Goal: Task Accomplishment & Management: Manage account settings

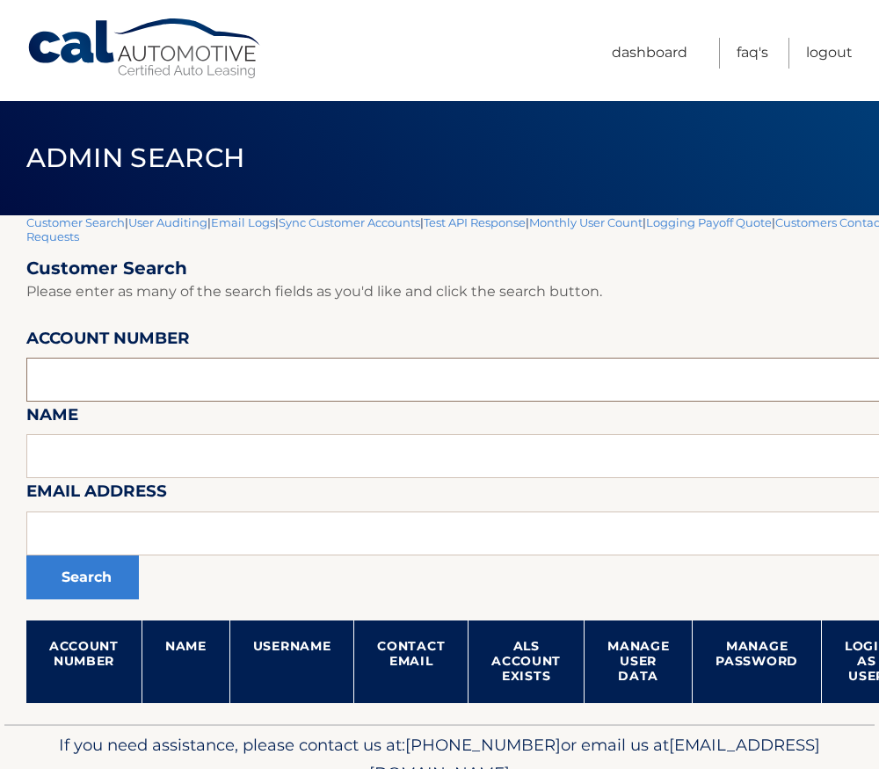
click at [229, 370] on input "text" at bounding box center [518, 380] width 985 height 44
paste input "44455963968"
type input "44455963968"
click at [110, 571] on button "Search" at bounding box center [82, 577] width 112 height 44
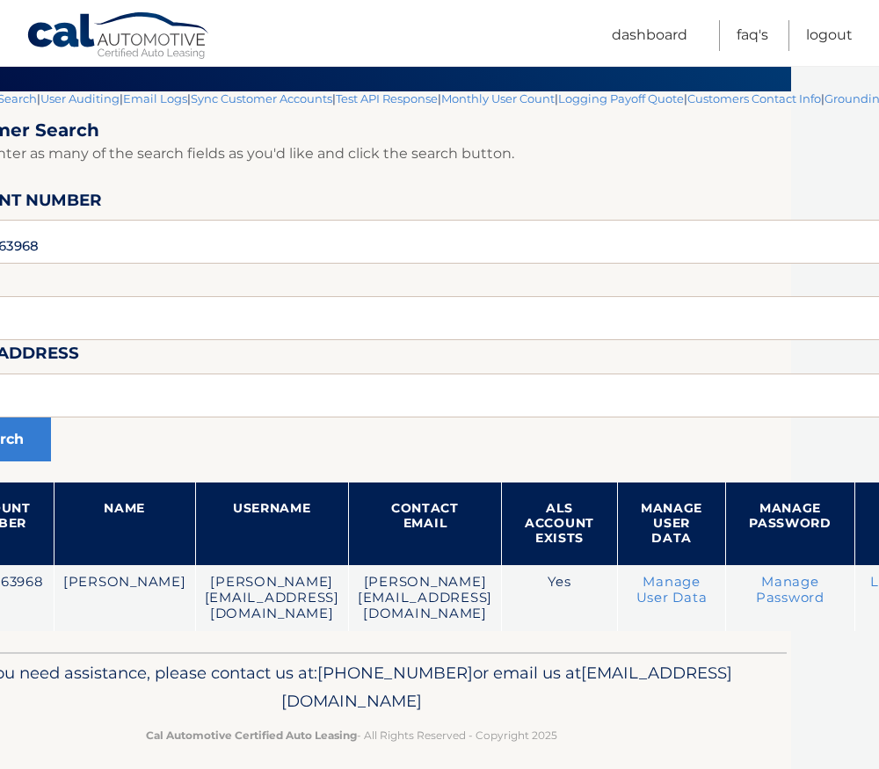
scroll to position [124, 241]
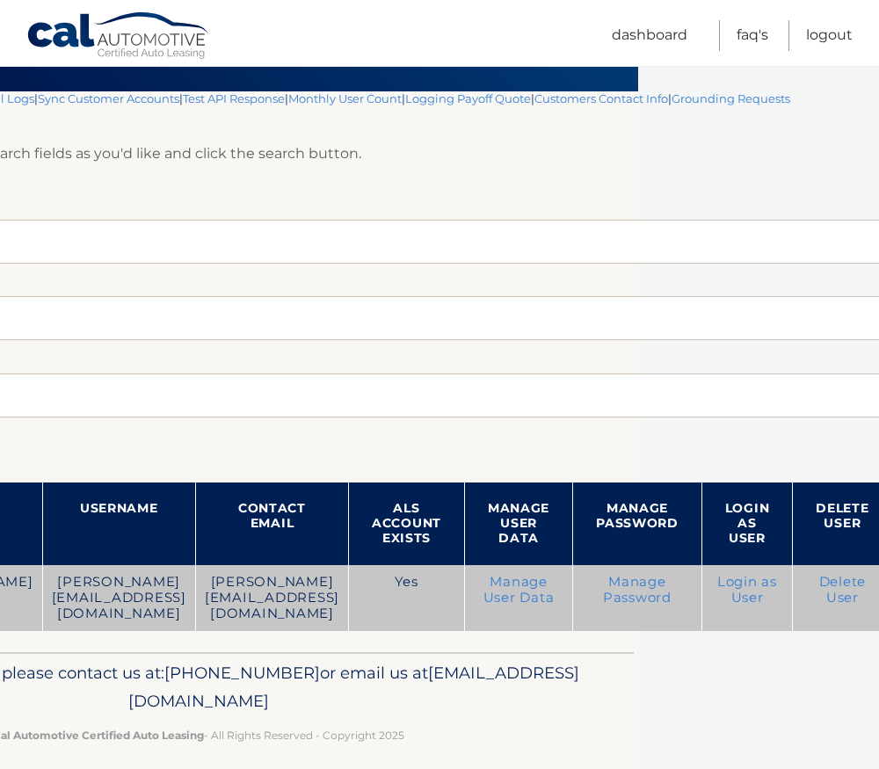
click at [777, 590] on link "Login as User" at bounding box center [747, 590] width 60 height 32
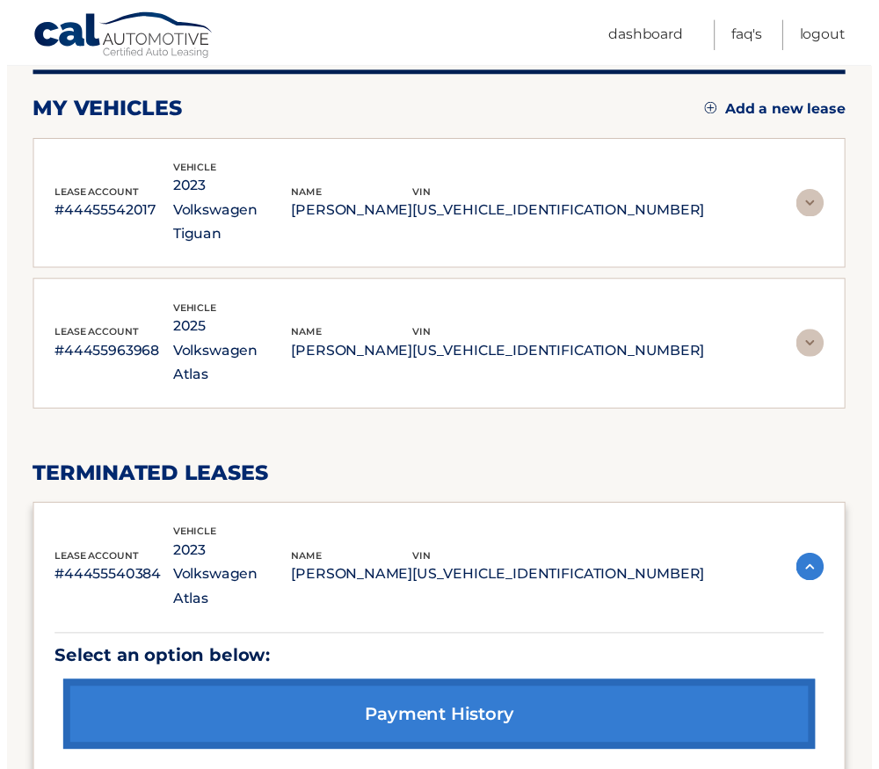
scroll to position [264, 0]
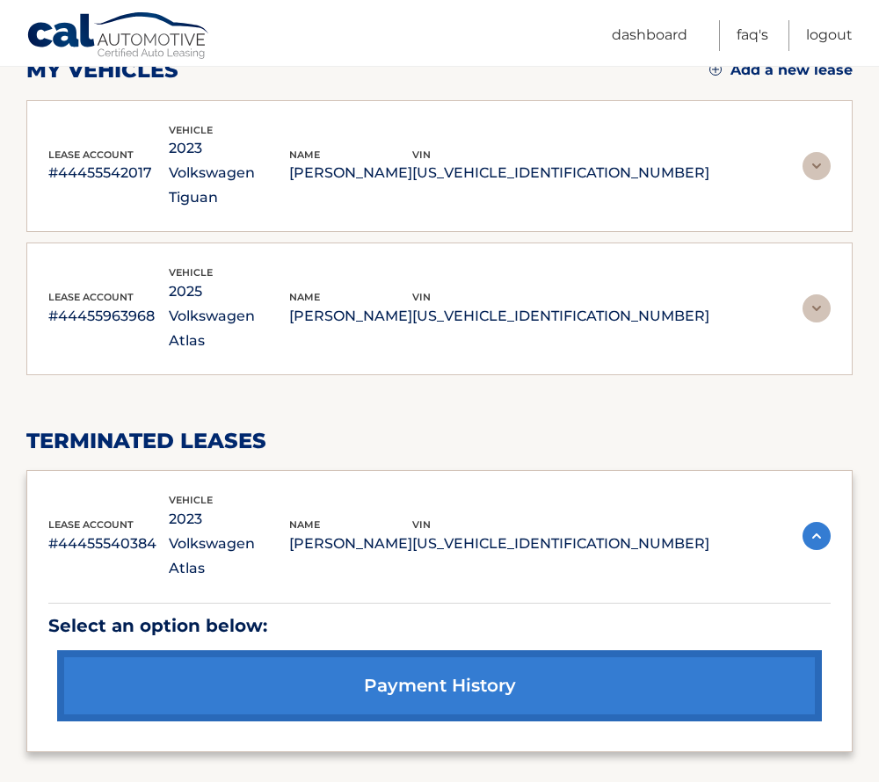
click at [815, 294] on img at bounding box center [816, 308] width 28 height 28
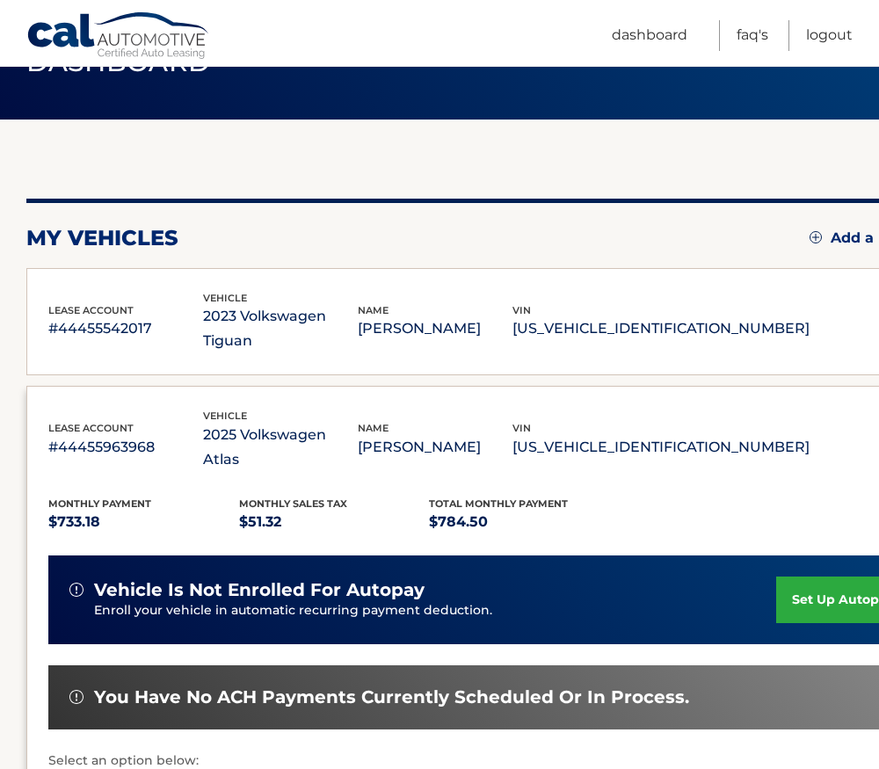
scroll to position [88, 0]
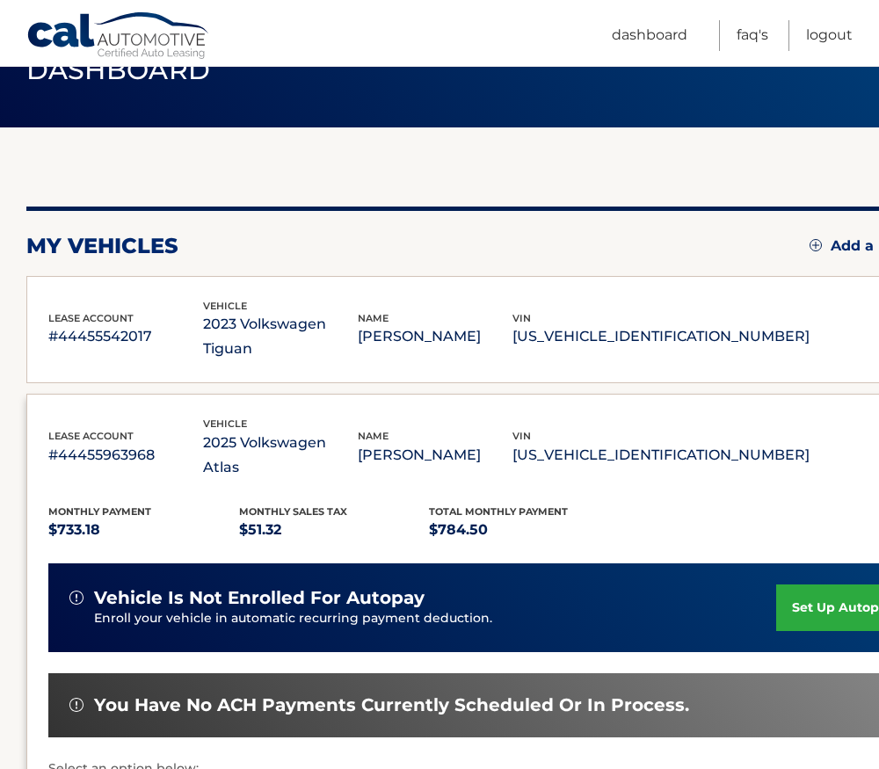
click at [758, 310] on div "vin 3VV3B7AX3PM043056" at bounding box center [660, 330] width 297 height 40
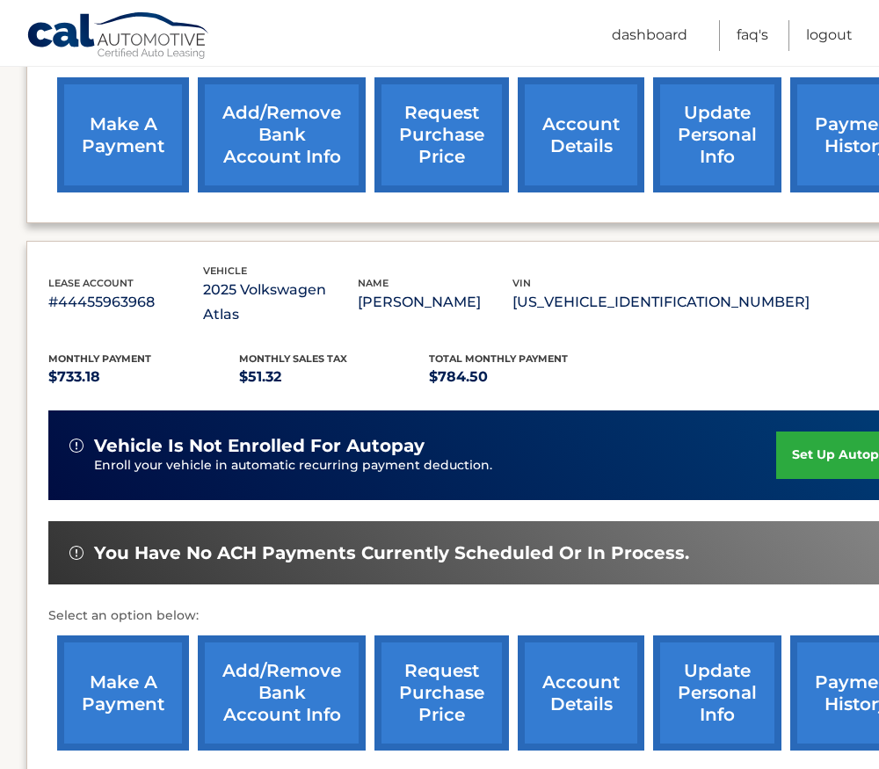
scroll to position [703, 0]
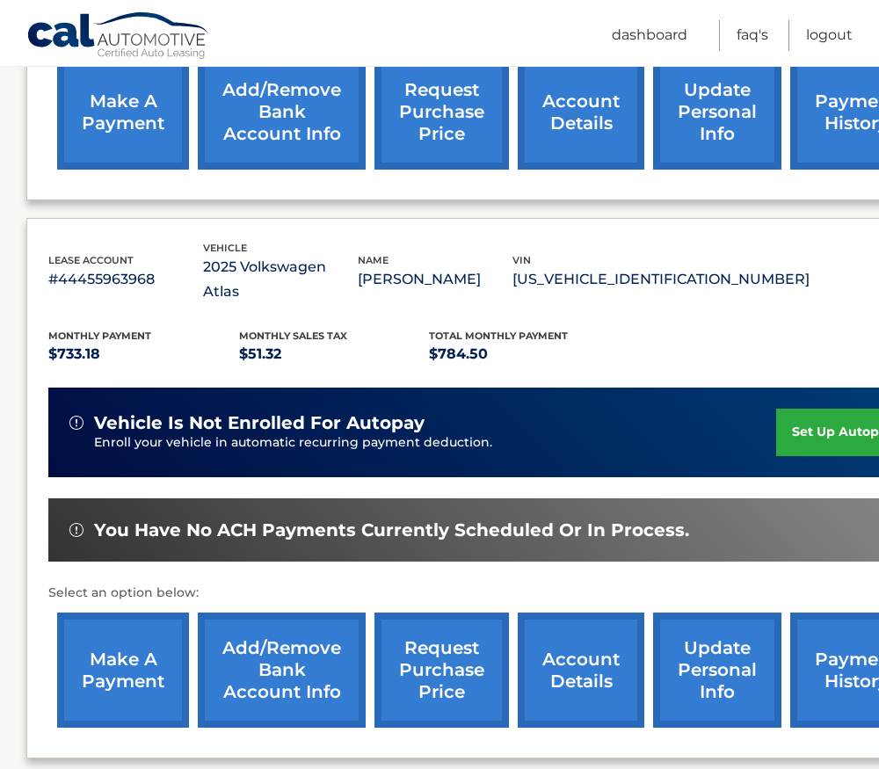
click at [101, 267] on p "#44455963968" at bounding box center [125, 279] width 155 height 25
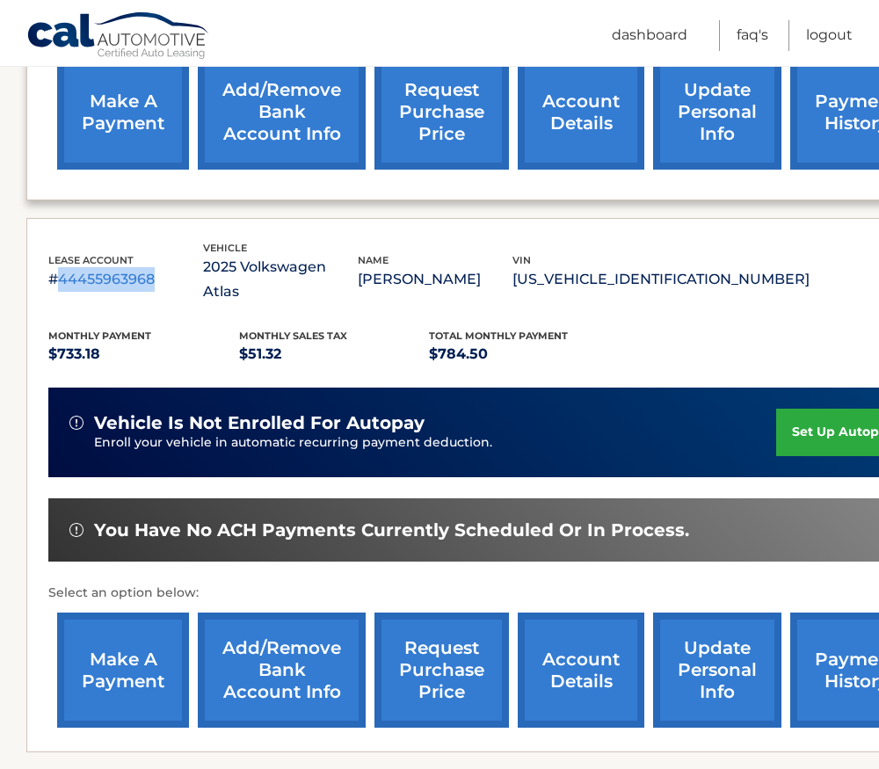
click at [101, 267] on p "#44455963968" at bounding box center [125, 279] width 155 height 25
copy p "44455963968"
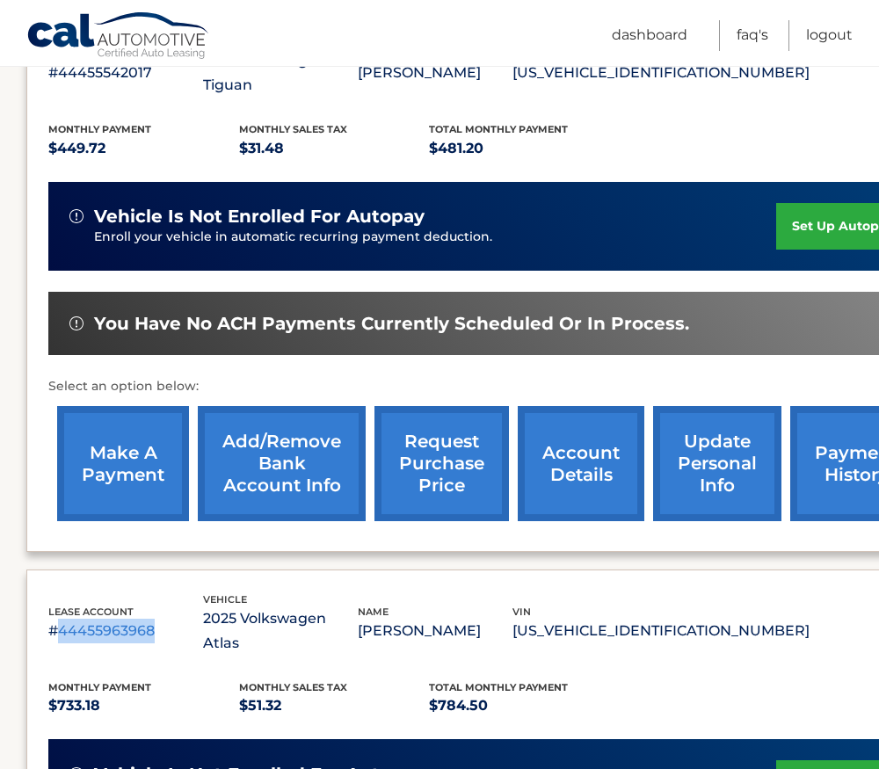
scroll to position [264, 0]
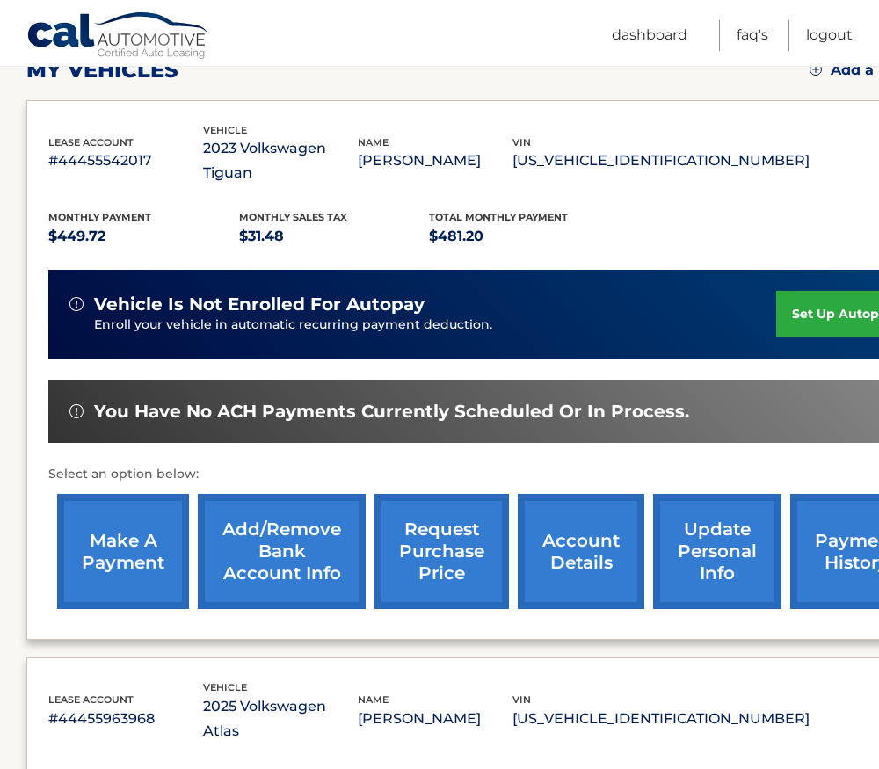
click at [83, 150] on p "#44455542017" at bounding box center [125, 160] width 155 height 25
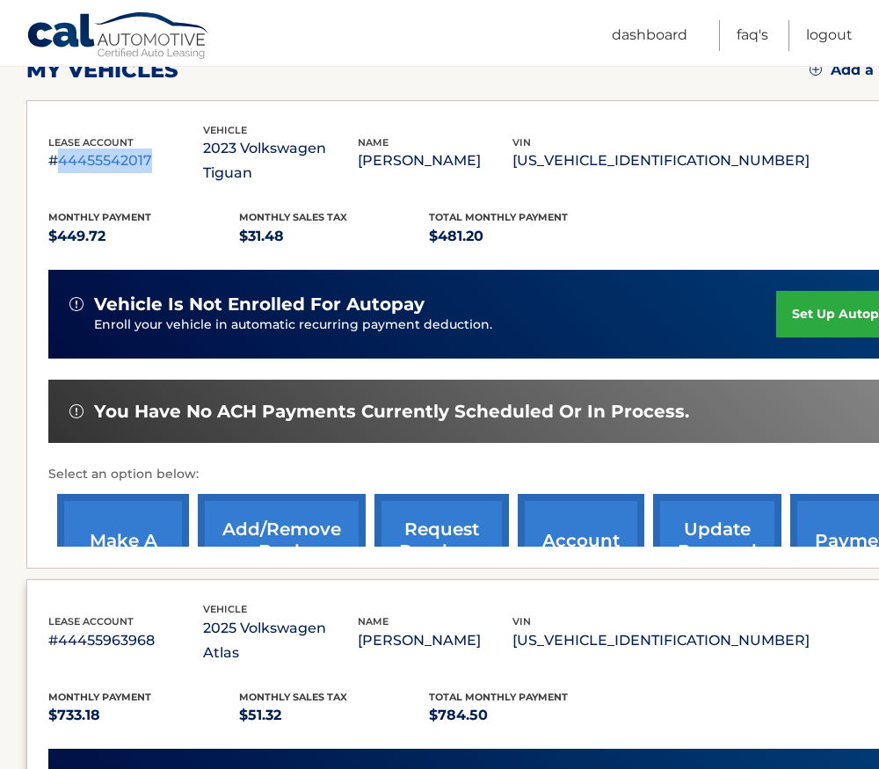
click at [83, 150] on p "#44455542017" at bounding box center [125, 160] width 155 height 25
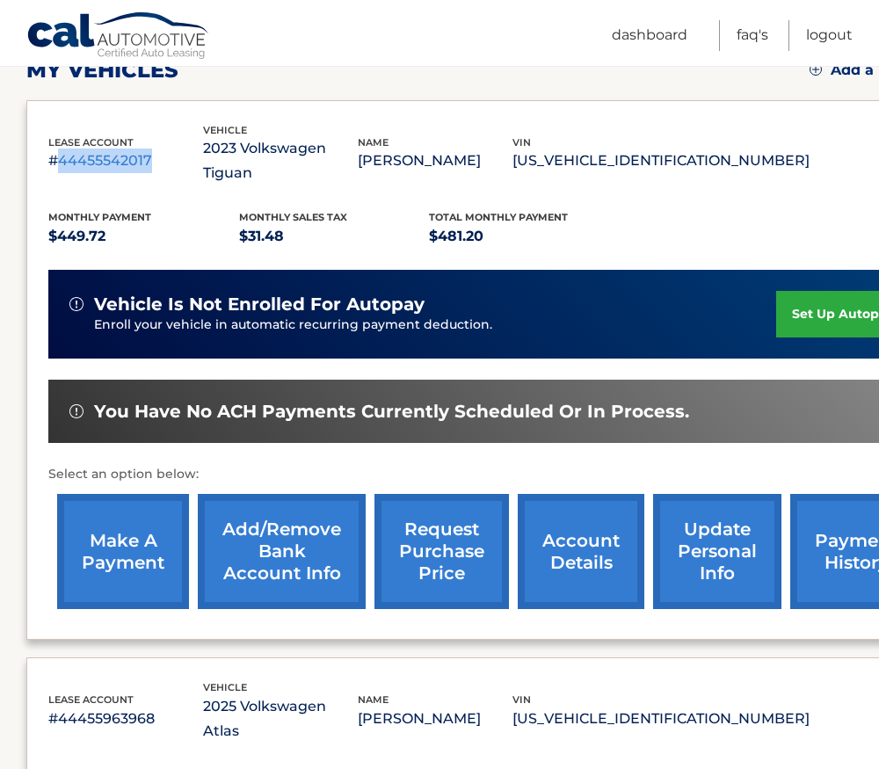
copy p "44455542017"
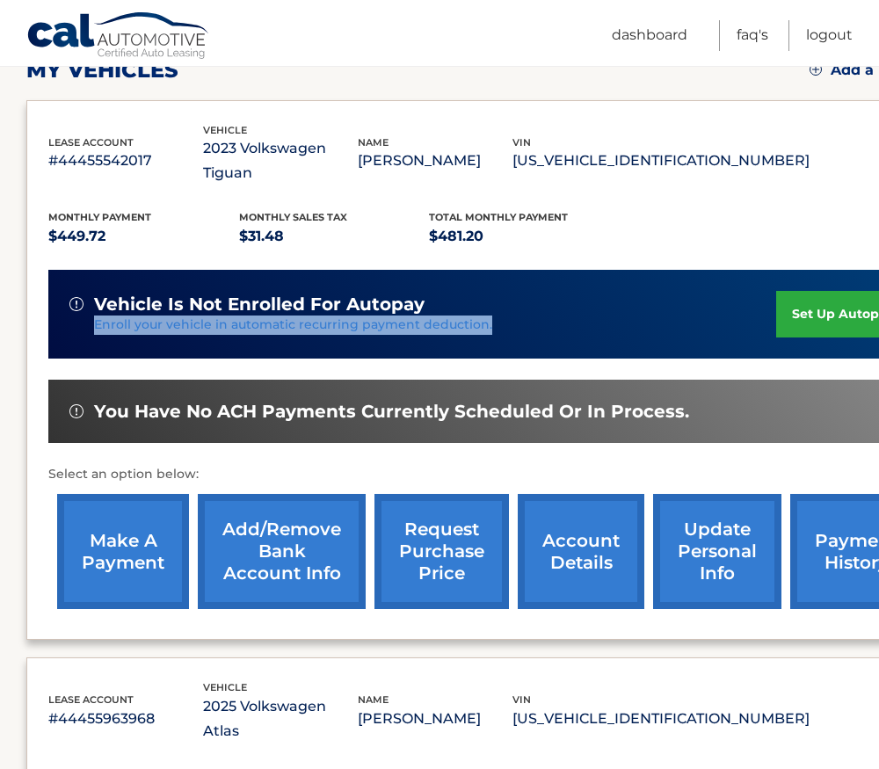
drag, startPoint x: 488, startPoint y: 301, endPoint x: 89, endPoint y: 310, distance: 398.9
click at [89, 310] on div "vehicle is not enrolled for autopay Enroll your vehicle in automatic recurring …" at bounding box center [489, 314] width 882 height 89
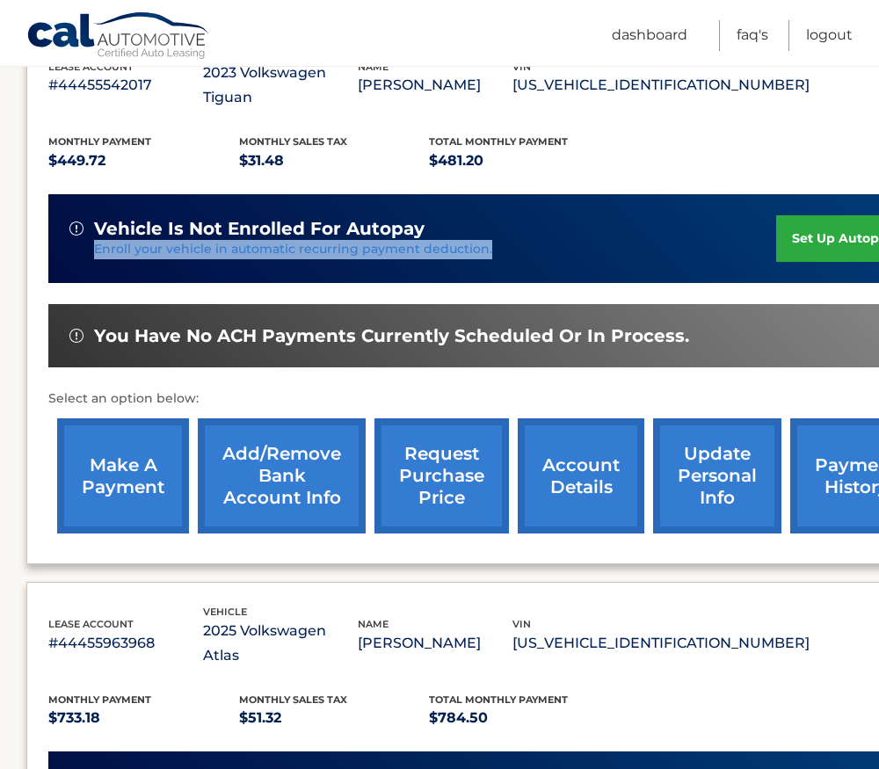
scroll to position [439, 0]
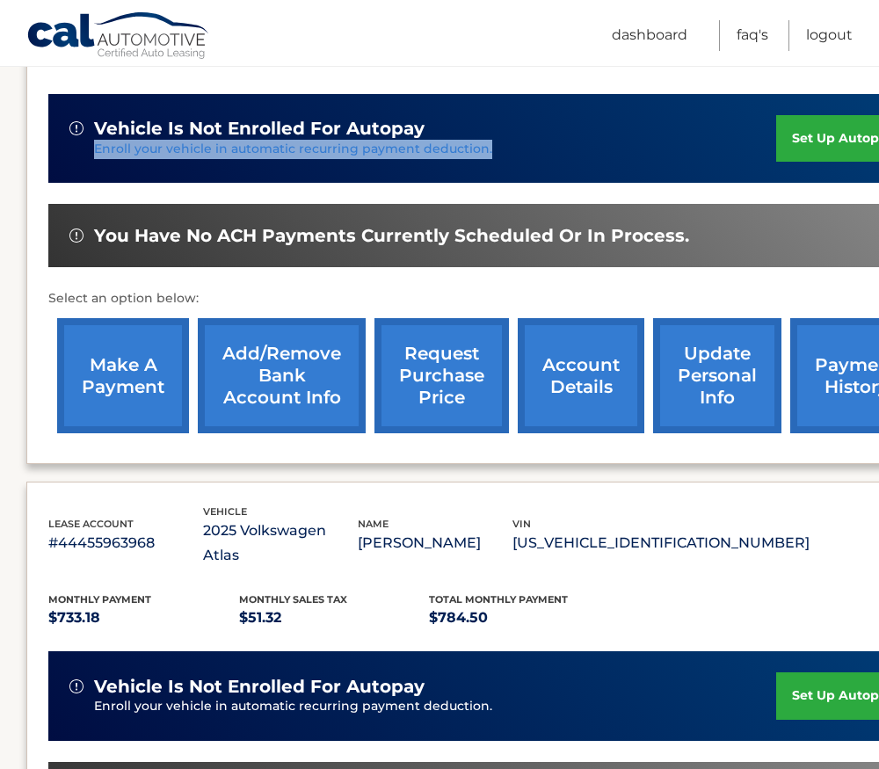
drag, startPoint x: 401, startPoint y: 510, endPoint x: 236, endPoint y: 510, distance: 164.3
click at [236, 510] on div "lease account #44455963968 vehicle 2025 Volkswagen Atlas name ADAM TRENTACOSTE …" at bounding box center [428, 535] width 761 height 64
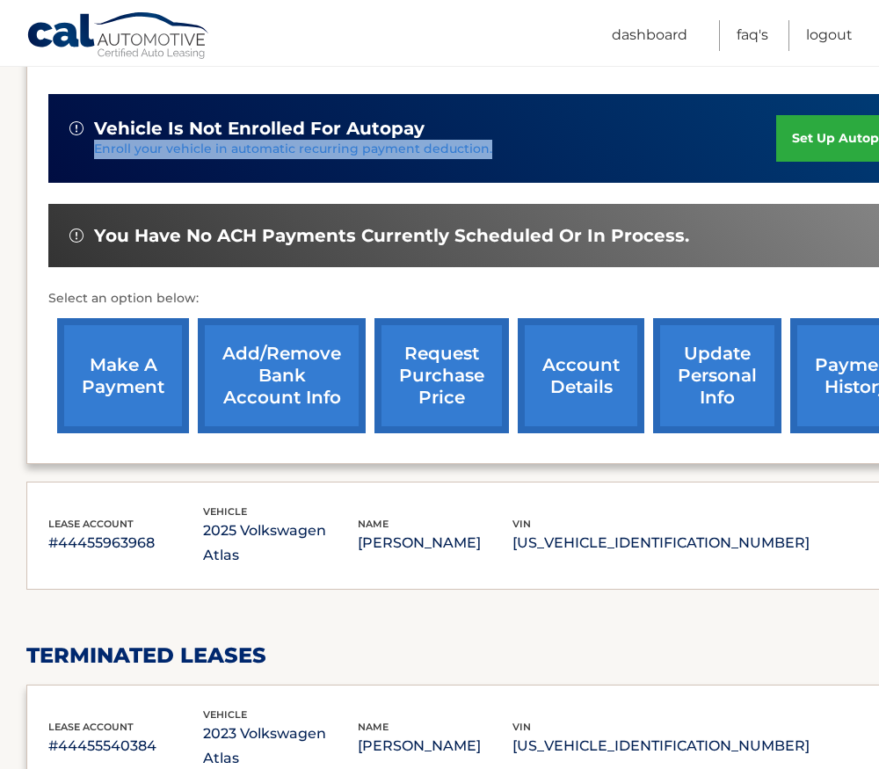
click at [203, 531] on p "#44455963968" at bounding box center [125, 543] width 155 height 25
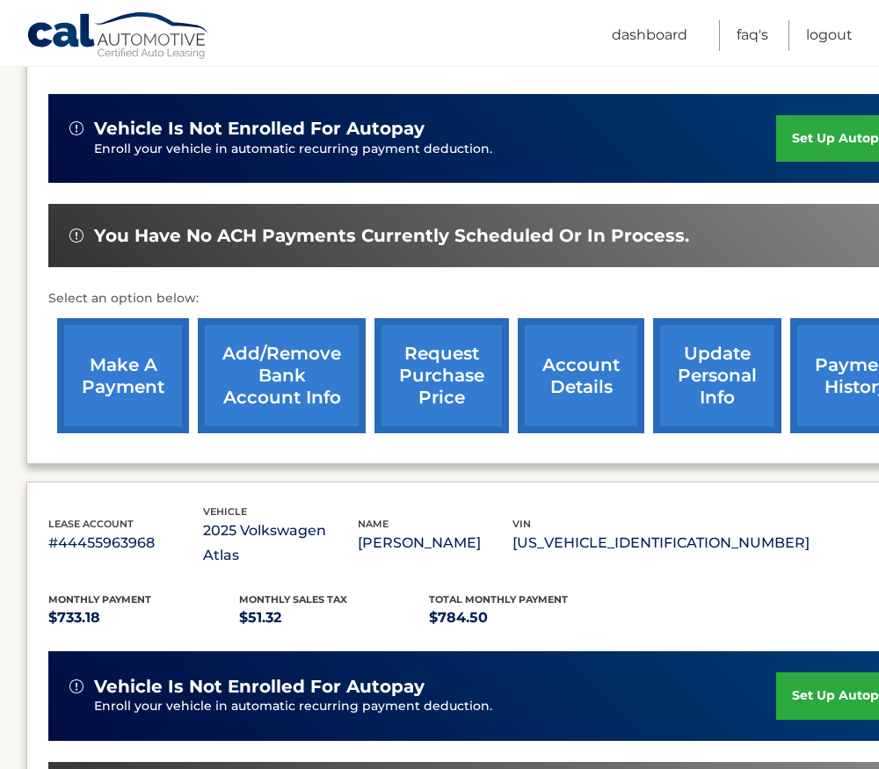
drag, startPoint x: 763, startPoint y: 508, endPoint x: 595, endPoint y: 508, distance: 168.7
click at [595, 508] on div "lease account #44455963968 vehicle 2025 Volkswagen Atlas name ADAM TRENTACOSTE …" at bounding box center [428, 535] width 761 height 64
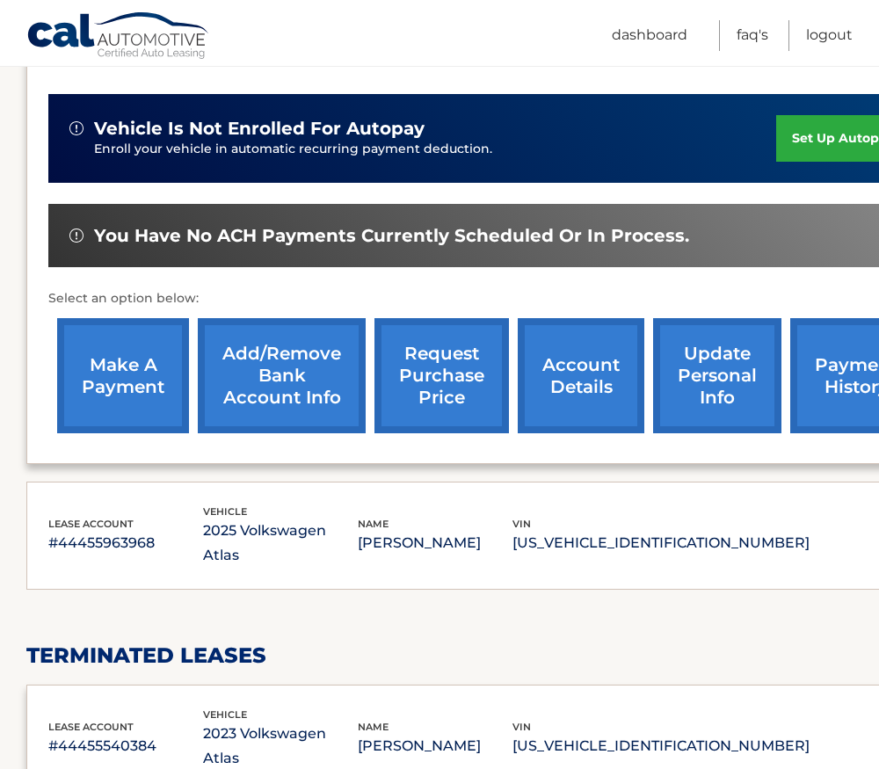
drag, startPoint x: 595, startPoint y: 508, endPoint x: 520, endPoint y: 508, distance: 74.7
click at [512, 531] on p "[PERSON_NAME]" at bounding box center [435, 543] width 155 height 25
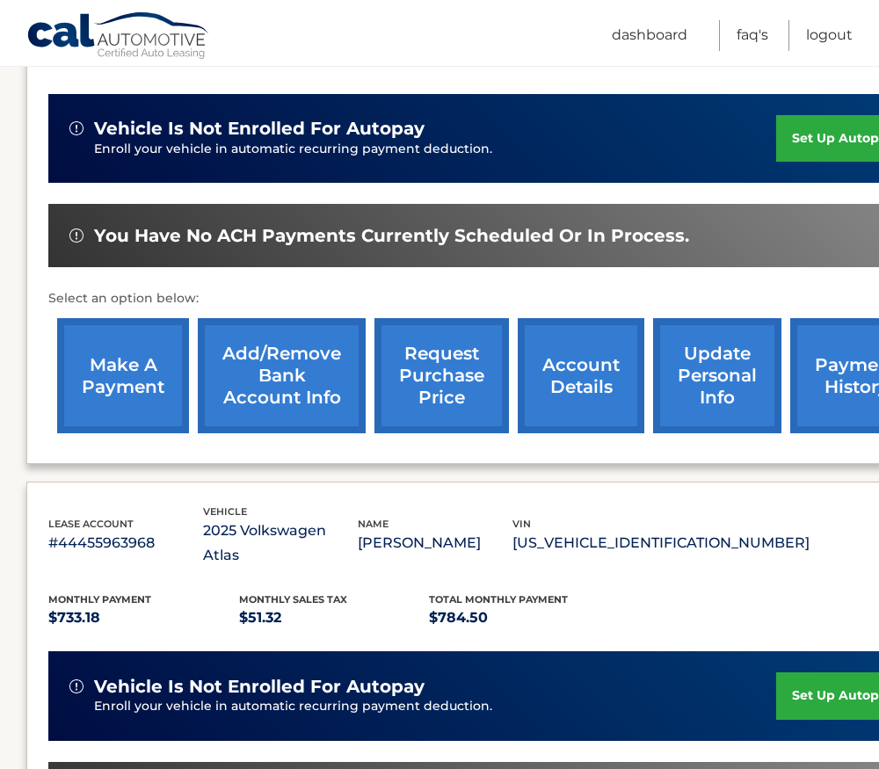
drag, startPoint x: 579, startPoint y: 509, endPoint x: 421, endPoint y: 507, distance: 158.1
click at [421, 507] on div "lease account #44455963968 vehicle 2025 Volkswagen Atlas name ADAM TRENTACOSTE …" at bounding box center [428, 535] width 761 height 64
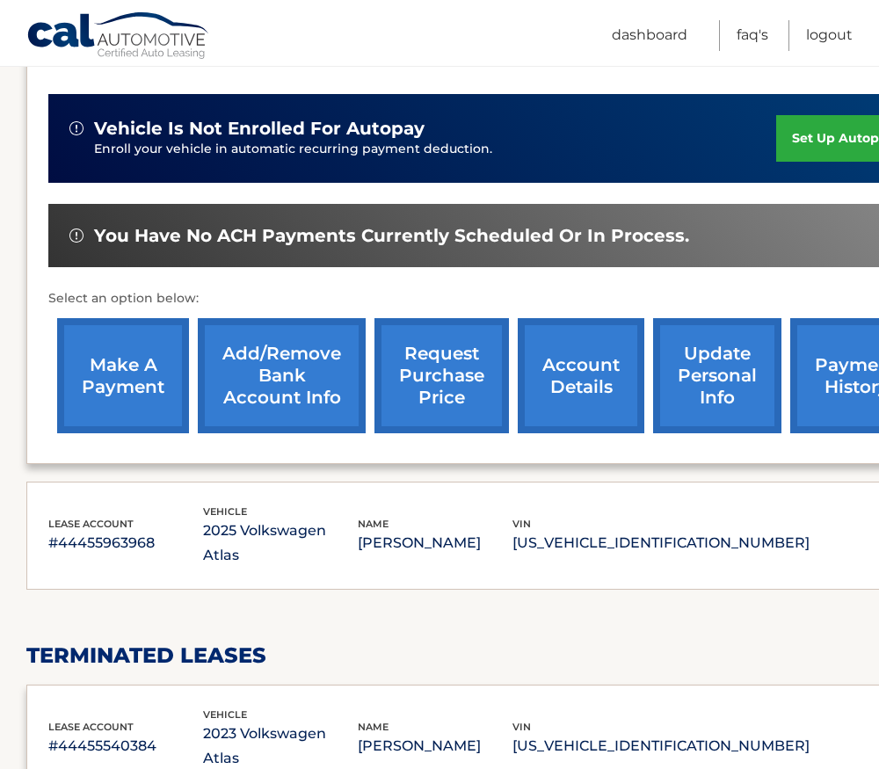
drag, startPoint x: 421, startPoint y: 507, endPoint x: 457, endPoint y: 515, distance: 36.9
click at [457, 531] on p "[PERSON_NAME]" at bounding box center [435, 543] width 155 height 25
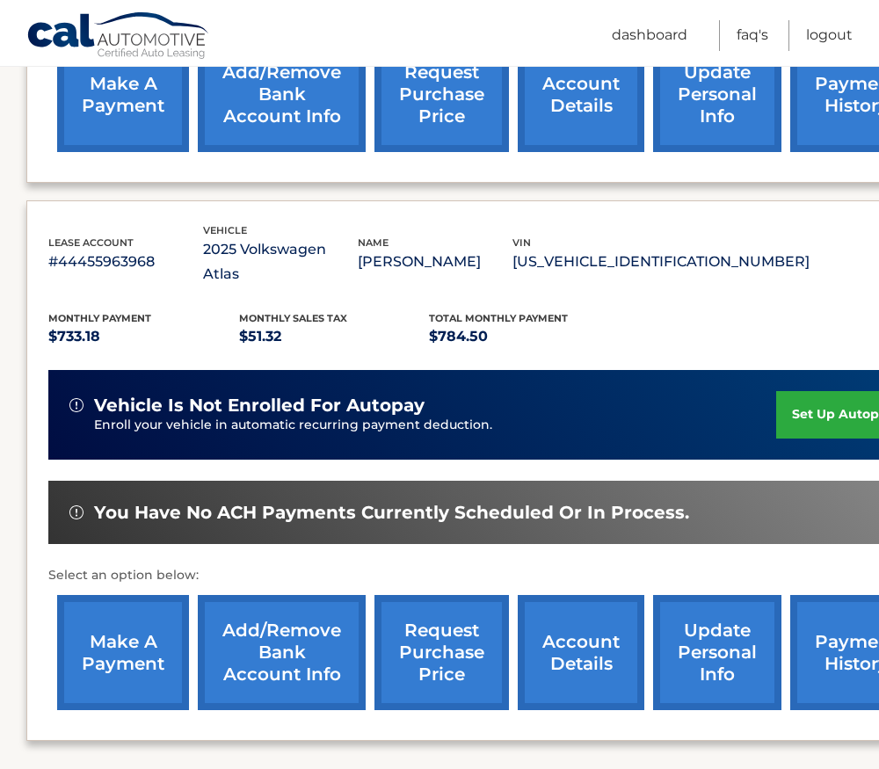
scroll to position [1054, 0]
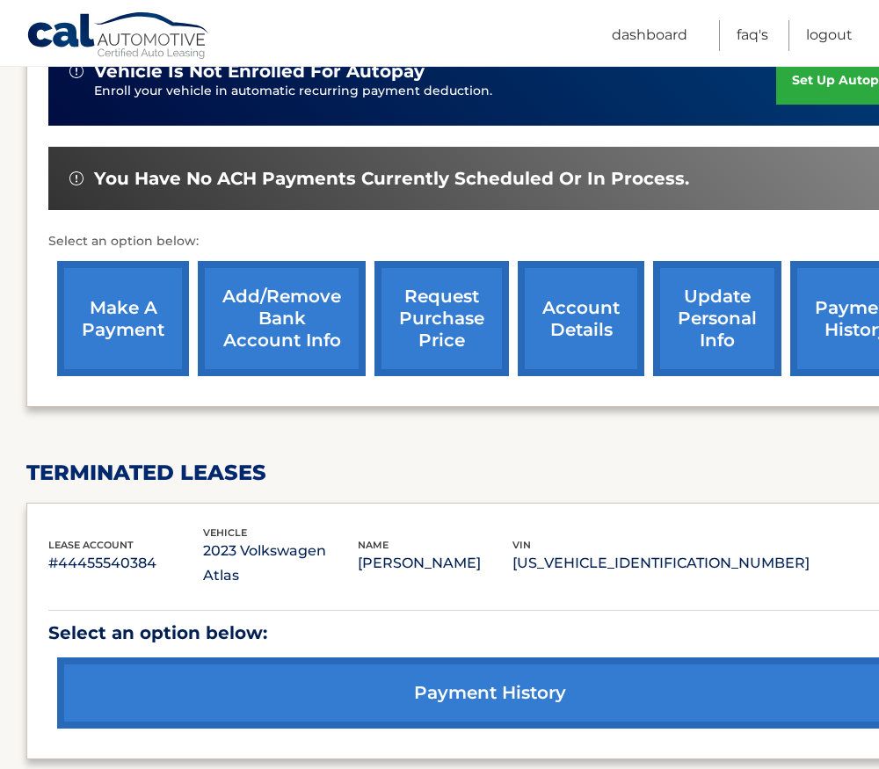
click at [120, 551] on p "#44455540384" at bounding box center [125, 563] width 155 height 25
drag, startPoint x: 120, startPoint y: 504, endPoint x: 108, endPoint y: 503, distance: 12.3
copy p "44455540384"
click at [440, 657] on link "payment history" at bounding box center [489, 692] width 864 height 71
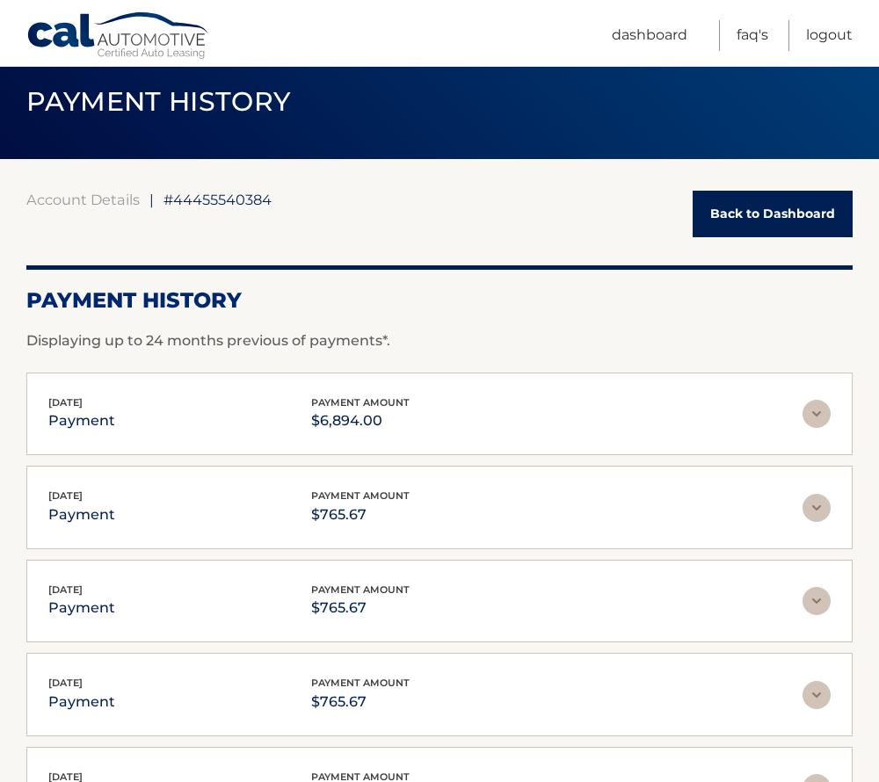
scroll to position [88, 0]
